Goal: Task Accomplishment & Management: Use online tool/utility

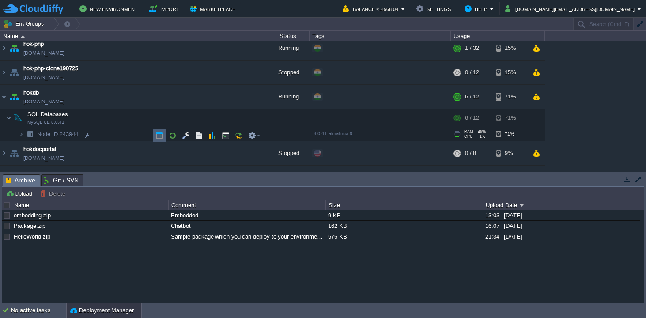
scroll to position [242, 0]
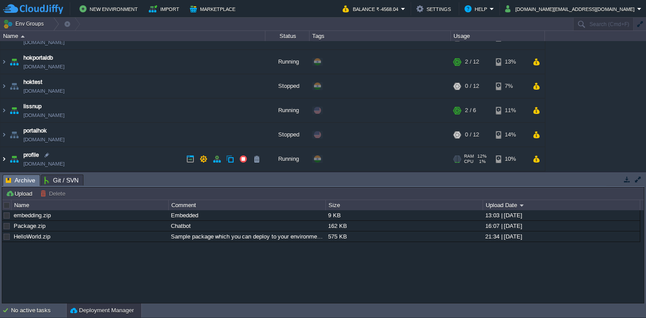
click at [3, 158] on img at bounding box center [3, 159] width 7 height 24
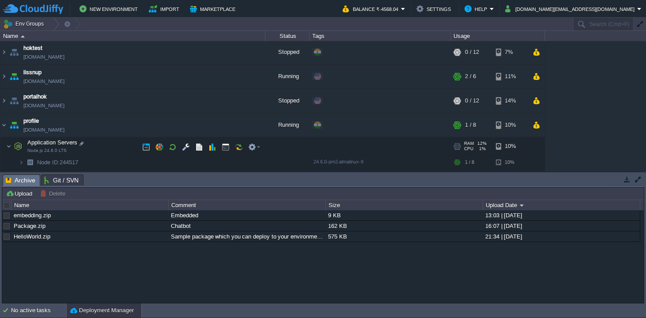
scroll to position [288, 0]
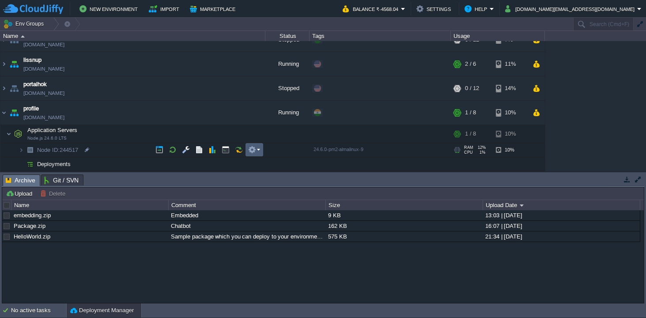
click at [259, 149] on em at bounding box center [254, 150] width 12 height 8
click at [22, 148] on img at bounding box center [21, 150] width 5 height 14
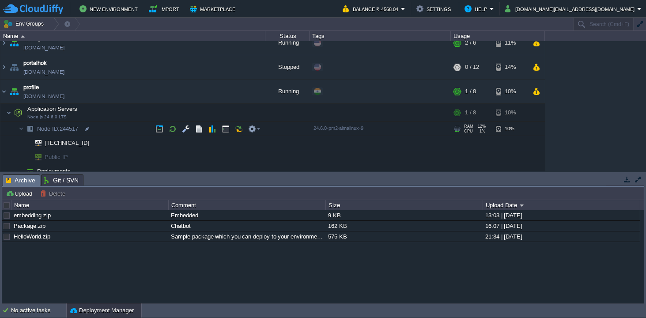
scroll to position [317, 0]
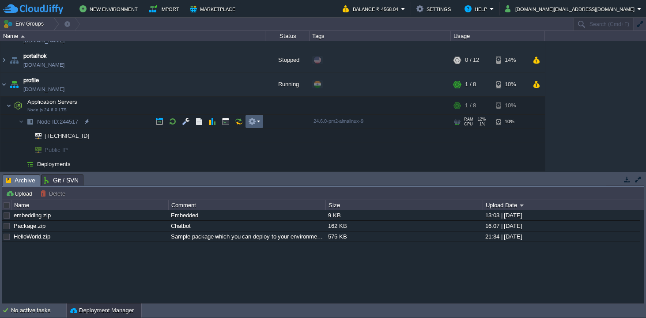
click at [260, 121] on em at bounding box center [254, 121] width 12 height 8
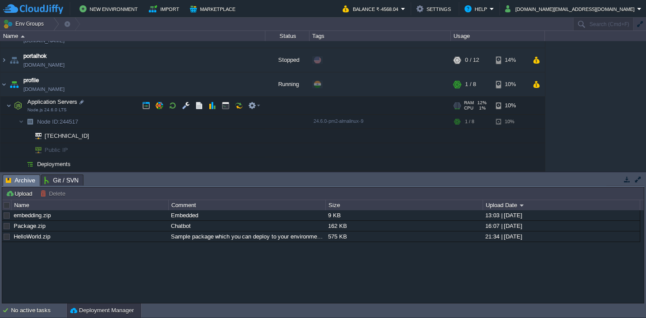
click at [94, 99] on td "Application Servers Node.js 24.6.0 LTS" at bounding box center [132, 106] width 265 height 18
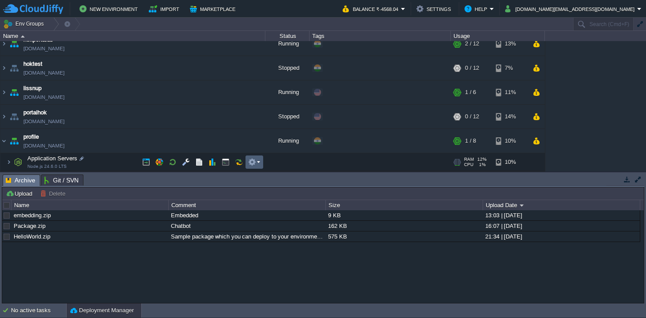
click at [260, 162] on em at bounding box center [254, 162] width 12 height 8
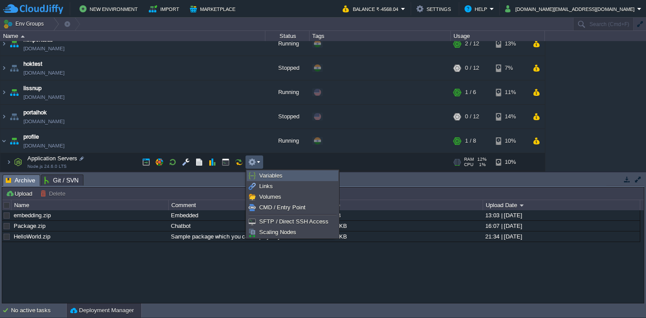
click at [265, 174] on span "Variables" at bounding box center [270, 175] width 23 height 7
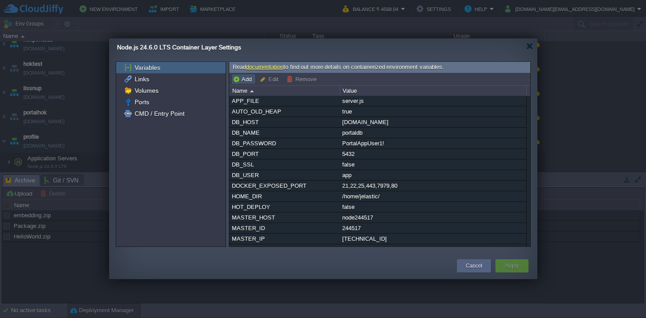
click at [248, 77] on button "Add" at bounding box center [244, 79] width 22 height 8
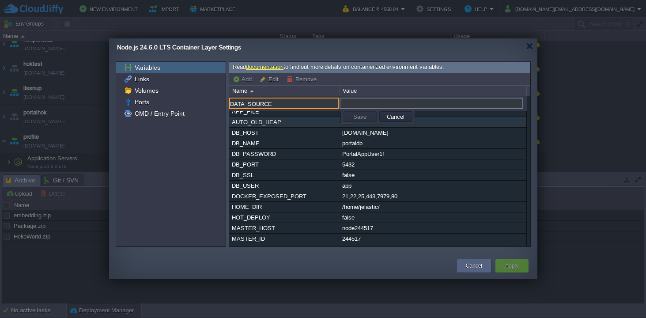
type input "DATA_SOURCE"
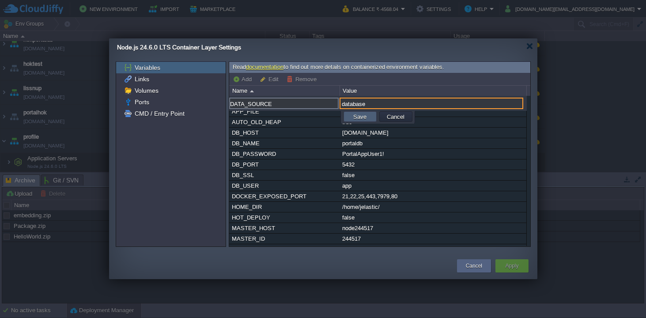
type input "database"
click at [362, 118] on button "Save" at bounding box center [360, 117] width 19 height 8
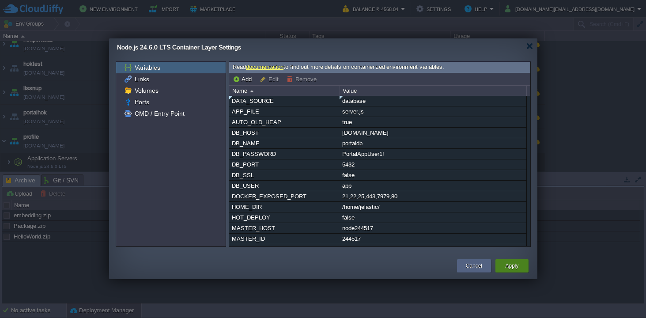
click at [509, 264] on button "Apply" at bounding box center [511, 265] width 13 height 9
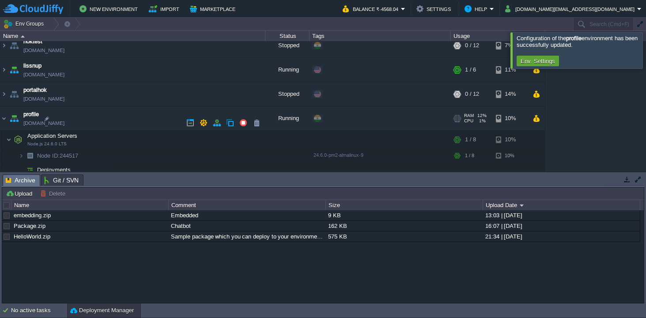
scroll to position [276, 0]
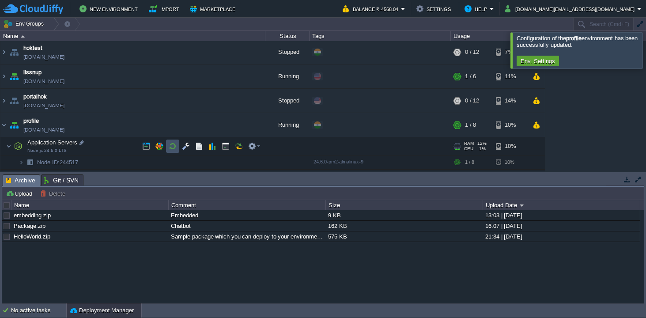
click at [174, 146] on button "button" at bounding box center [173, 146] width 8 height 8
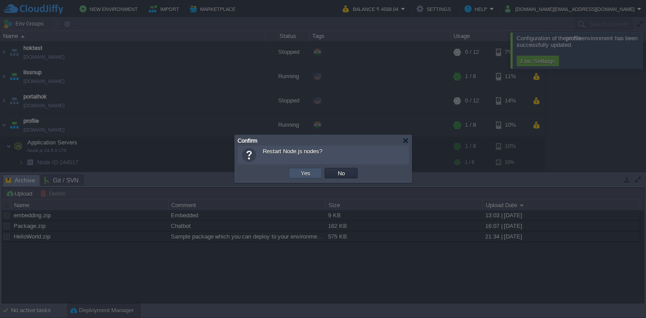
click at [302, 170] on button "Yes" at bounding box center [305, 173] width 15 height 8
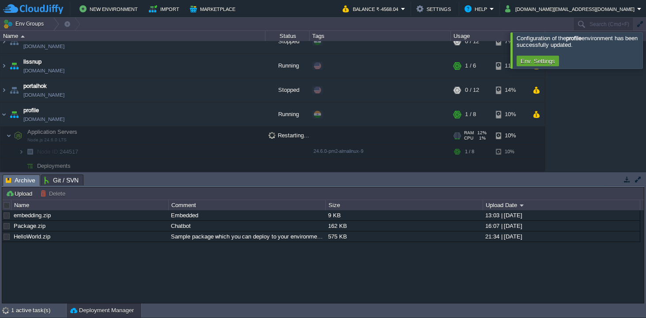
scroll to position [288, 0]
